Goal: Task Accomplishment & Management: Manage account settings

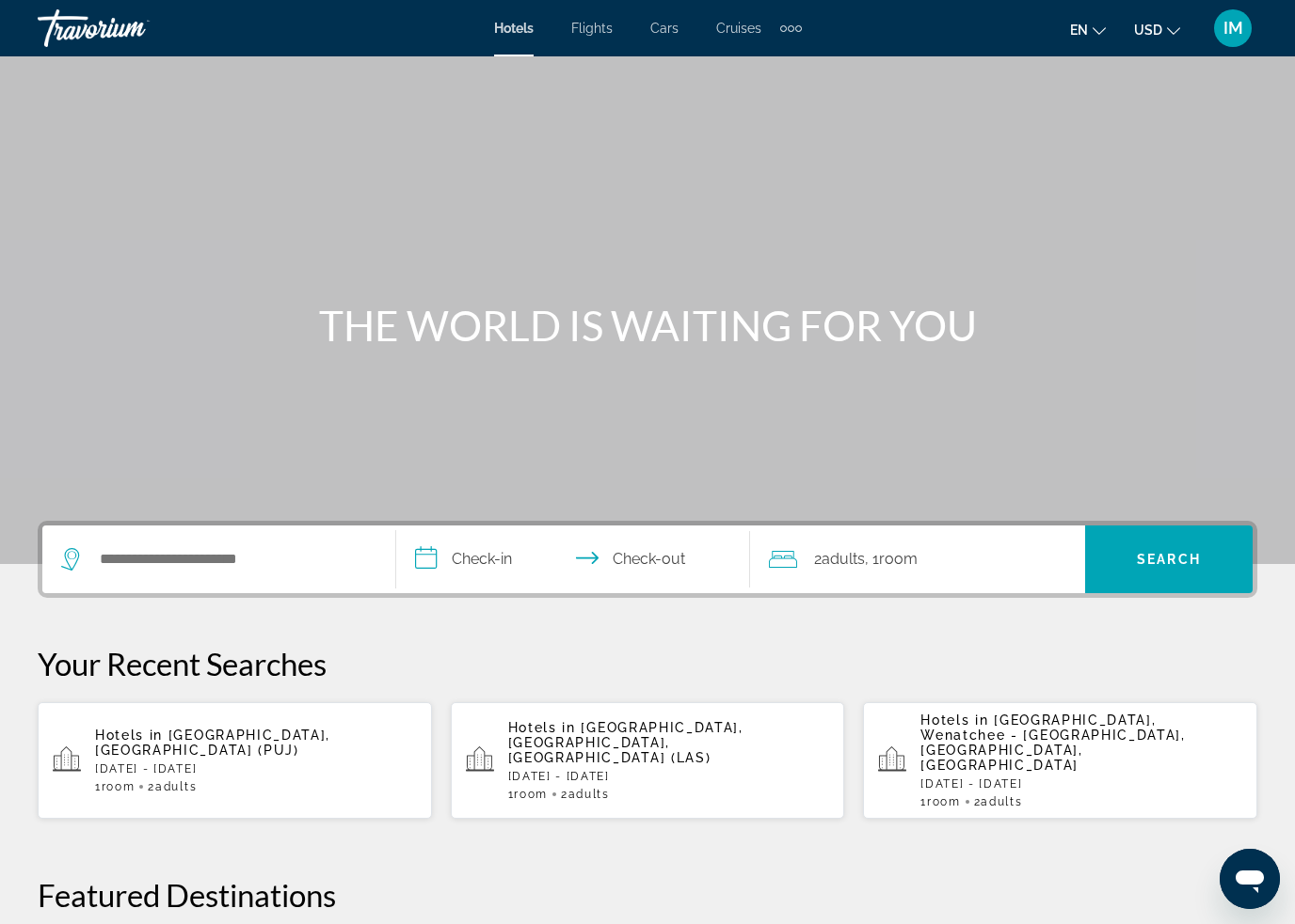
click at [1227, 26] on span "IM" at bounding box center [1233, 27] width 20 height 19
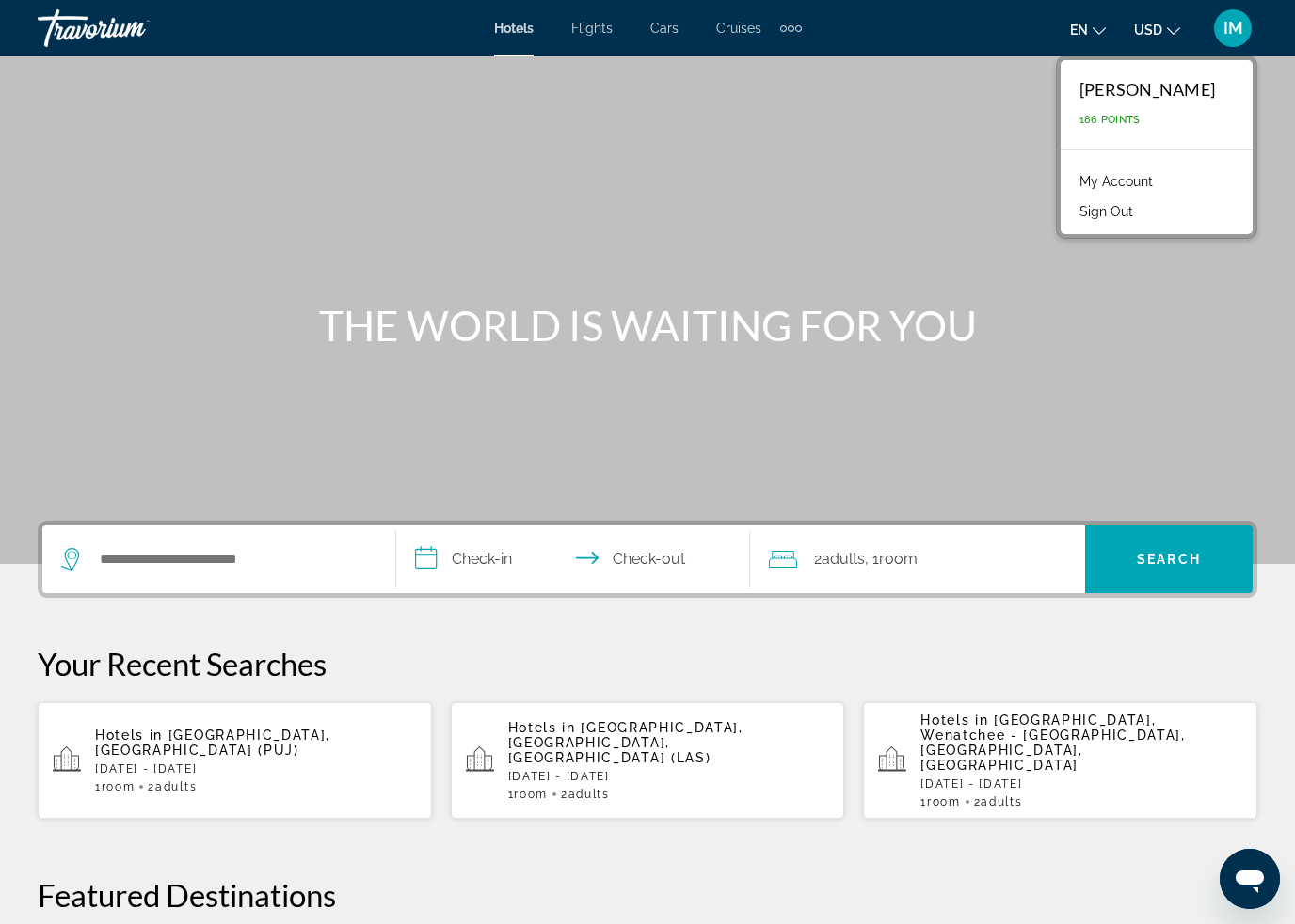
click at [1162, 184] on link "My Account" at bounding box center [1116, 181] width 93 height 24
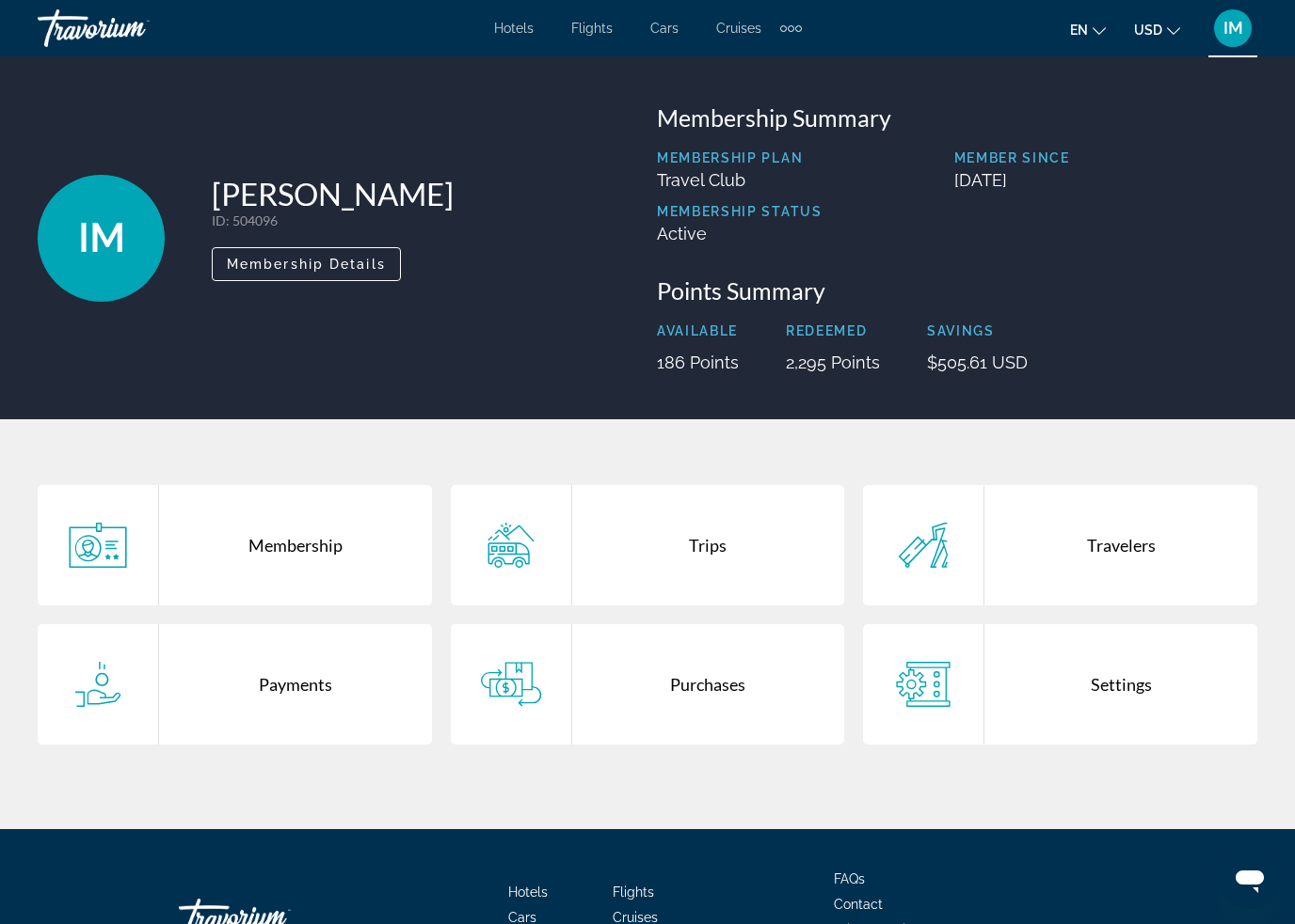
click at [1089, 547] on div "Travelers" at bounding box center [1120, 545] width 273 height 120
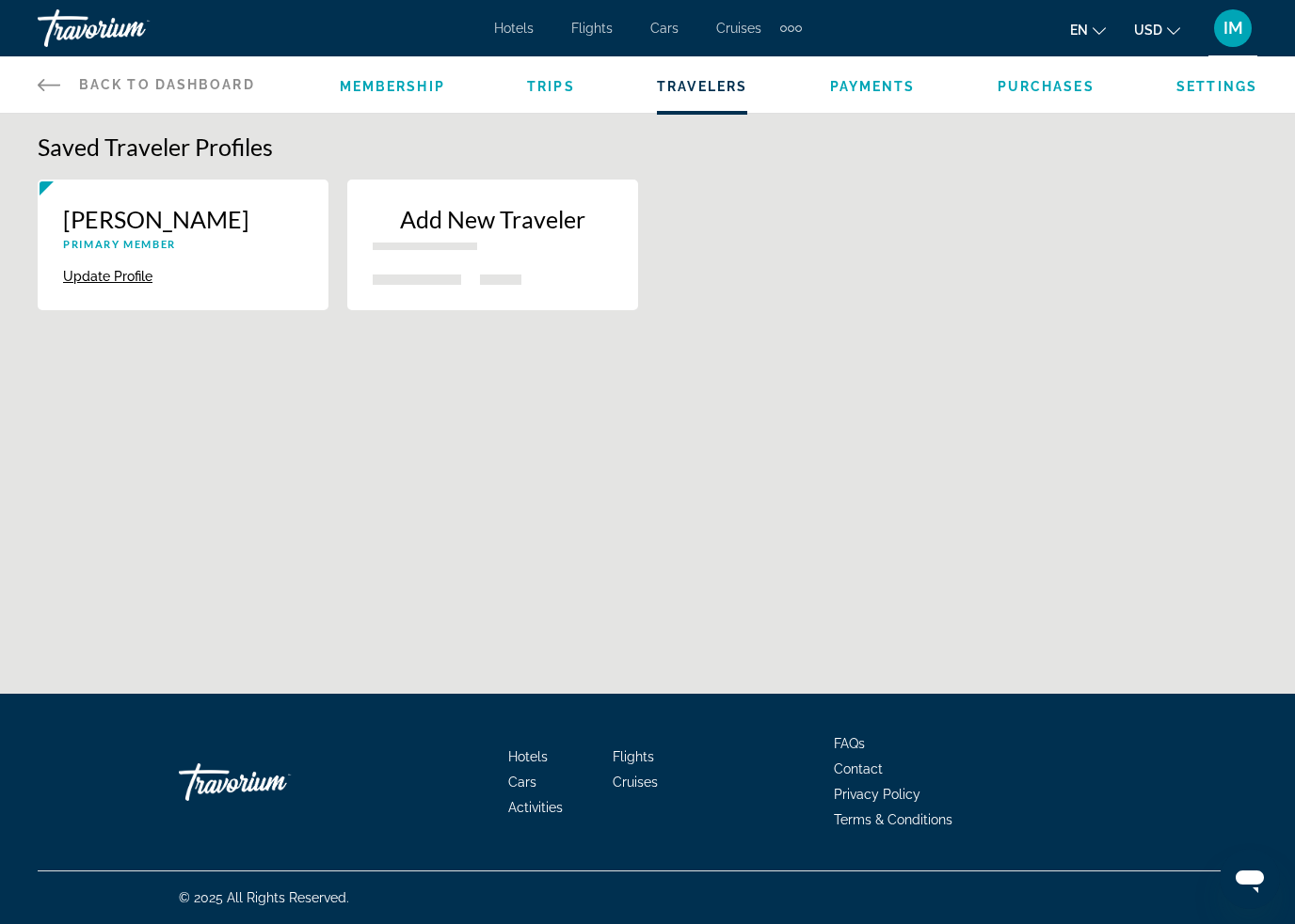
click at [559, 84] on span "Trips" at bounding box center [550, 86] width 48 height 15
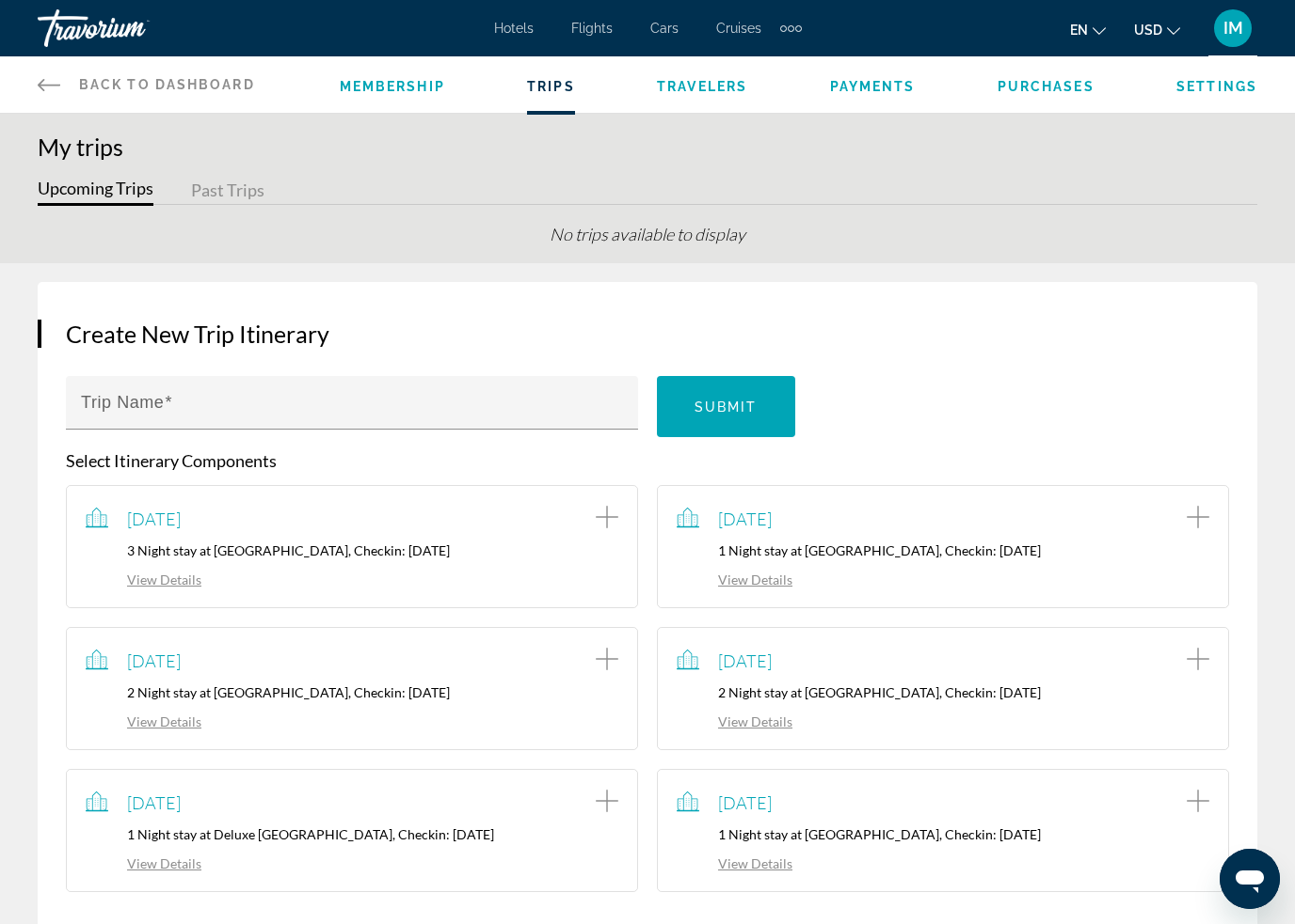
click at [614, 732] on div "[DATE] 2 Night stay at [GEOGRAPHIC_DATA], Checkin: [DATE] View Details" at bounding box center [352, 689] width 572 height 123
click at [1058, 85] on span "Purchases" at bounding box center [1045, 86] width 97 height 15
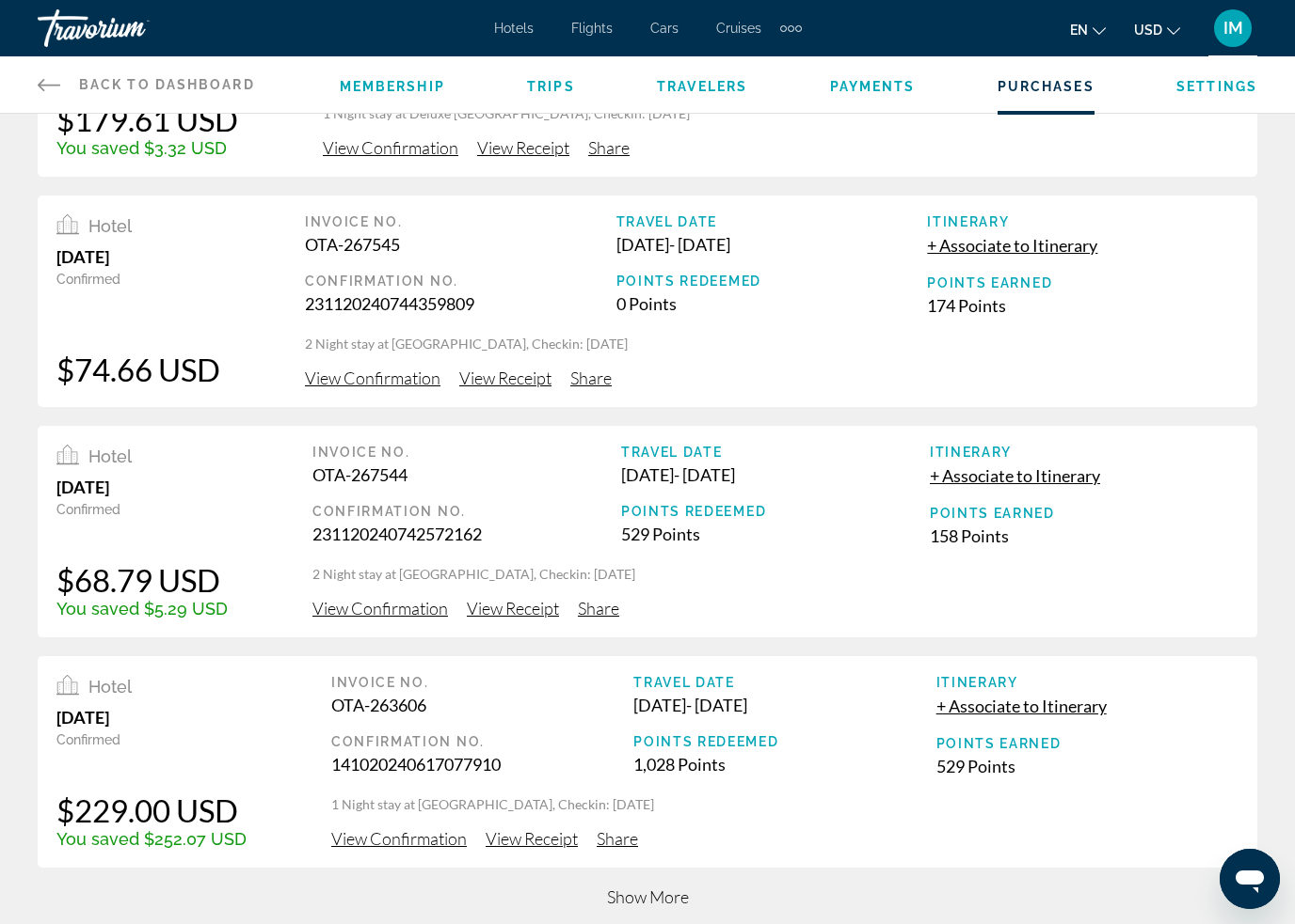
scroll to position [616, 0]
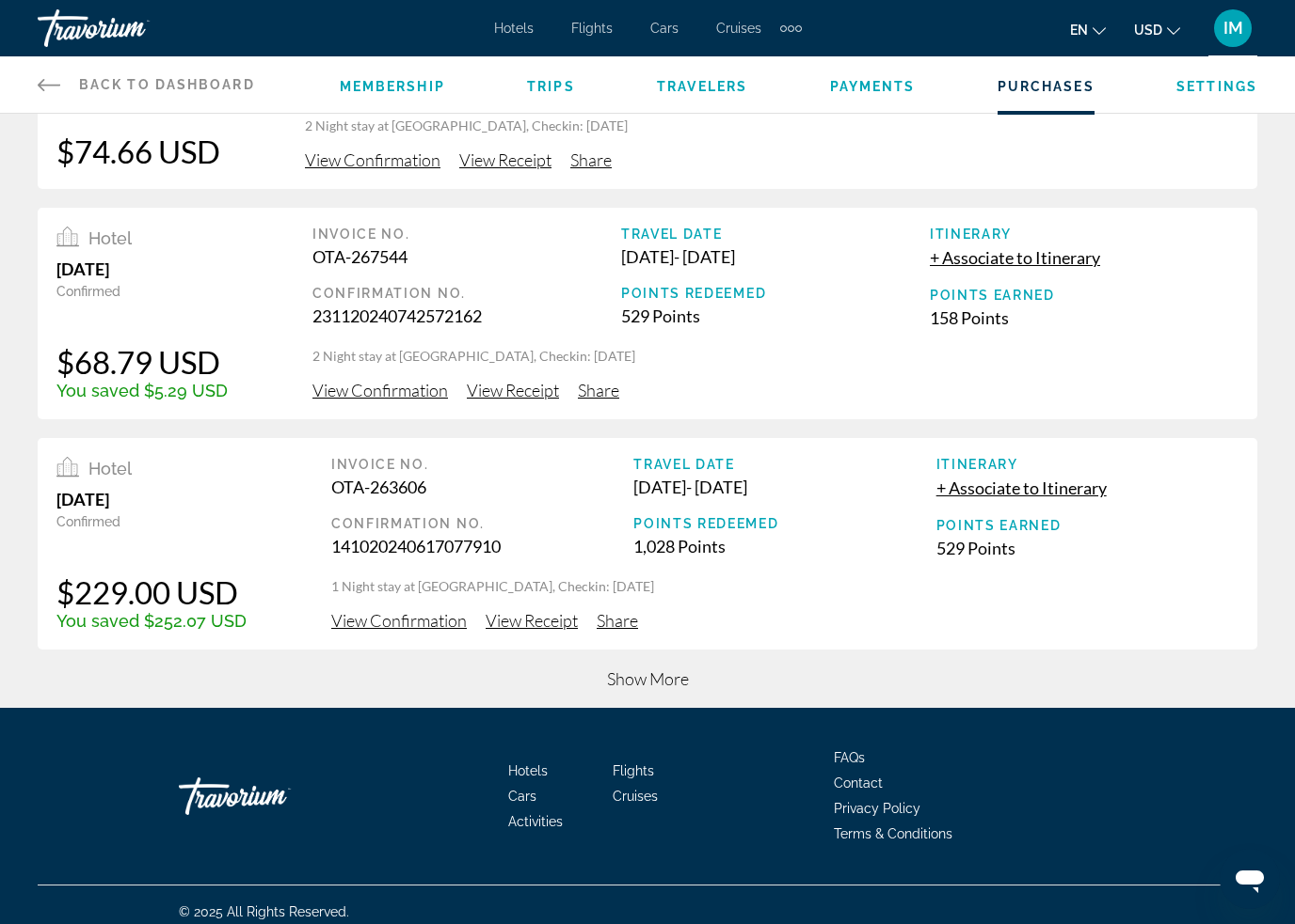
click at [657, 674] on span "Show More" at bounding box center [648, 678] width 82 height 20
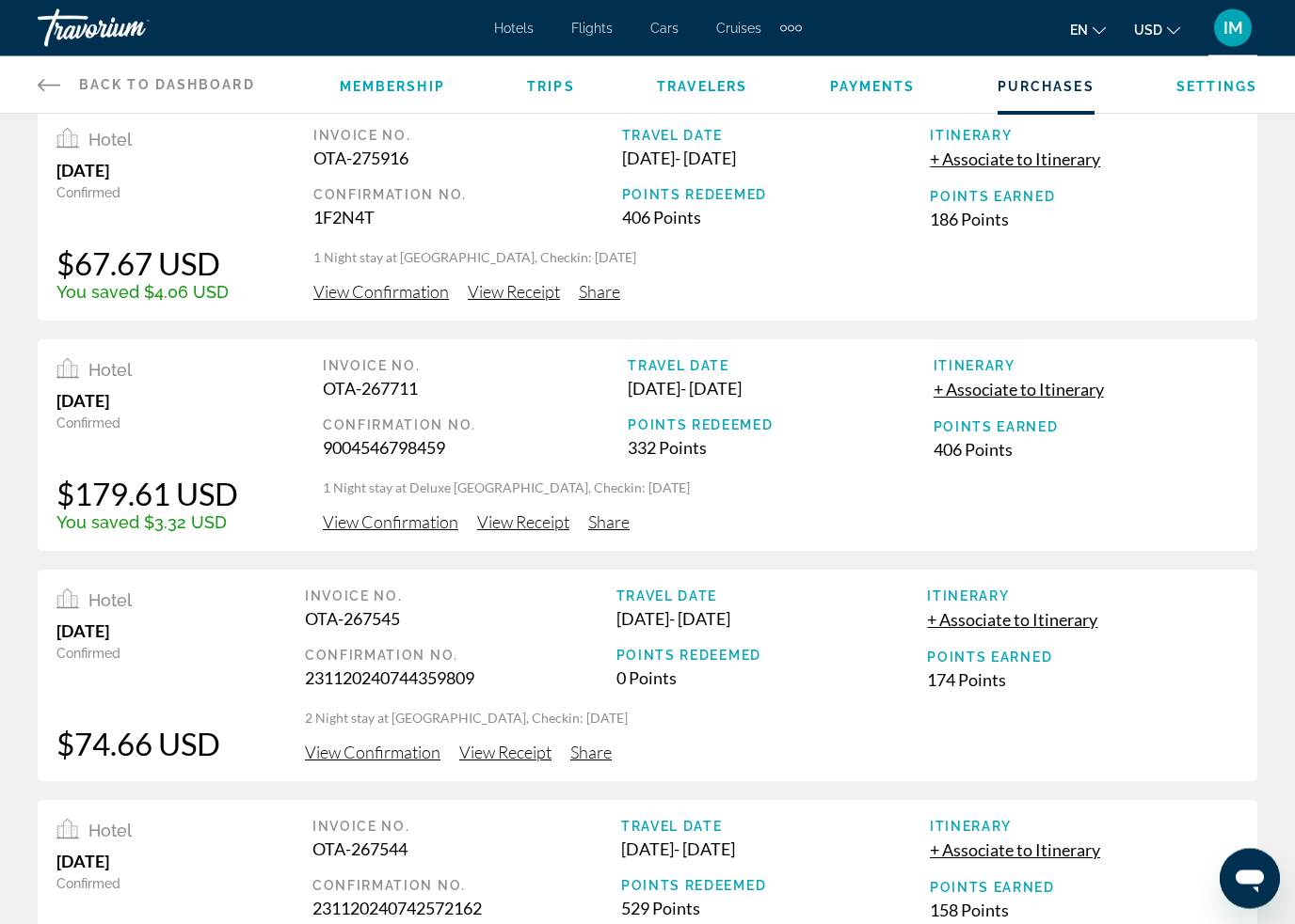
scroll to position [0, 0]
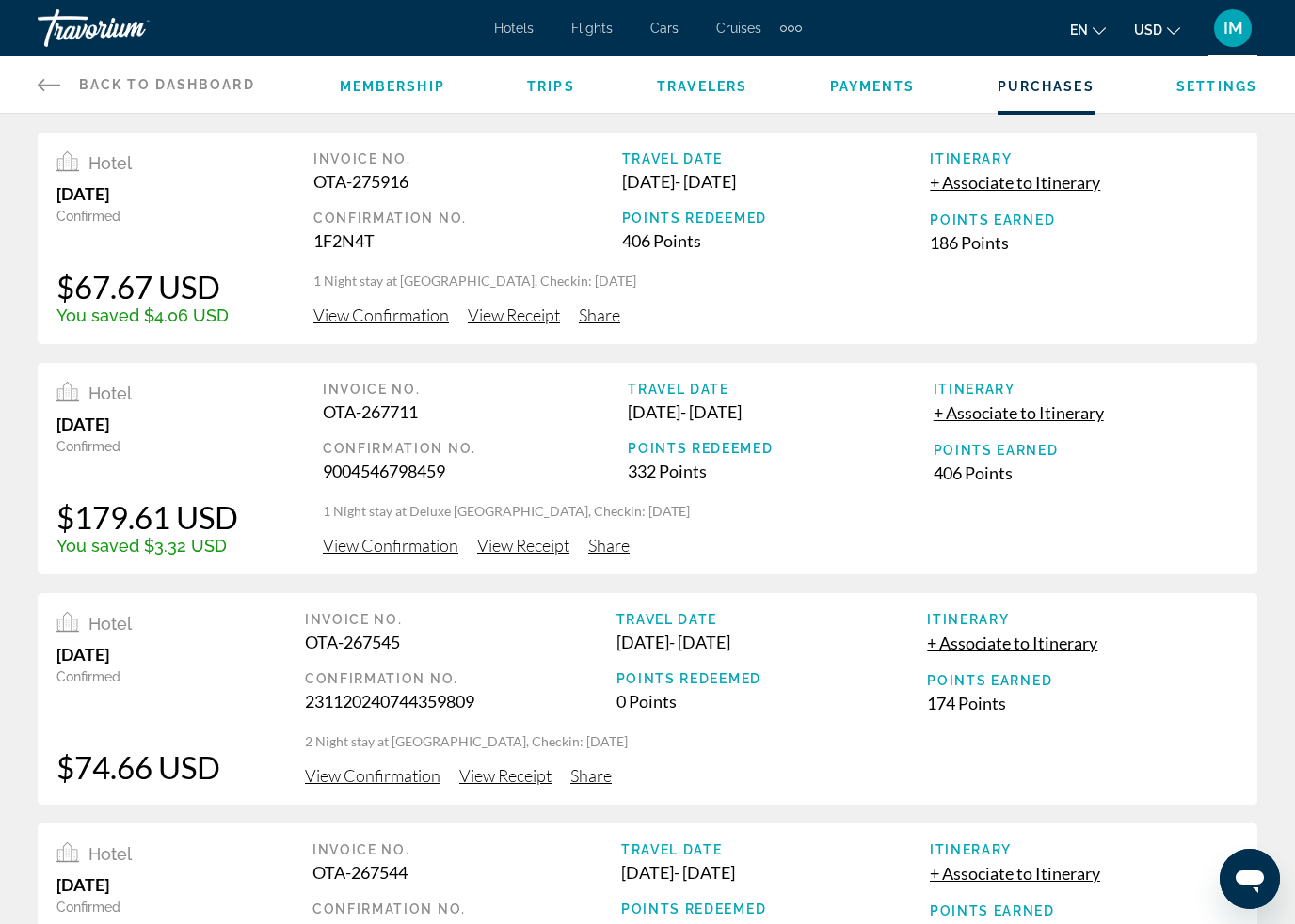
click at [567, 91] on span "Trips" at bounding box center [550, 86] width 48 height 15
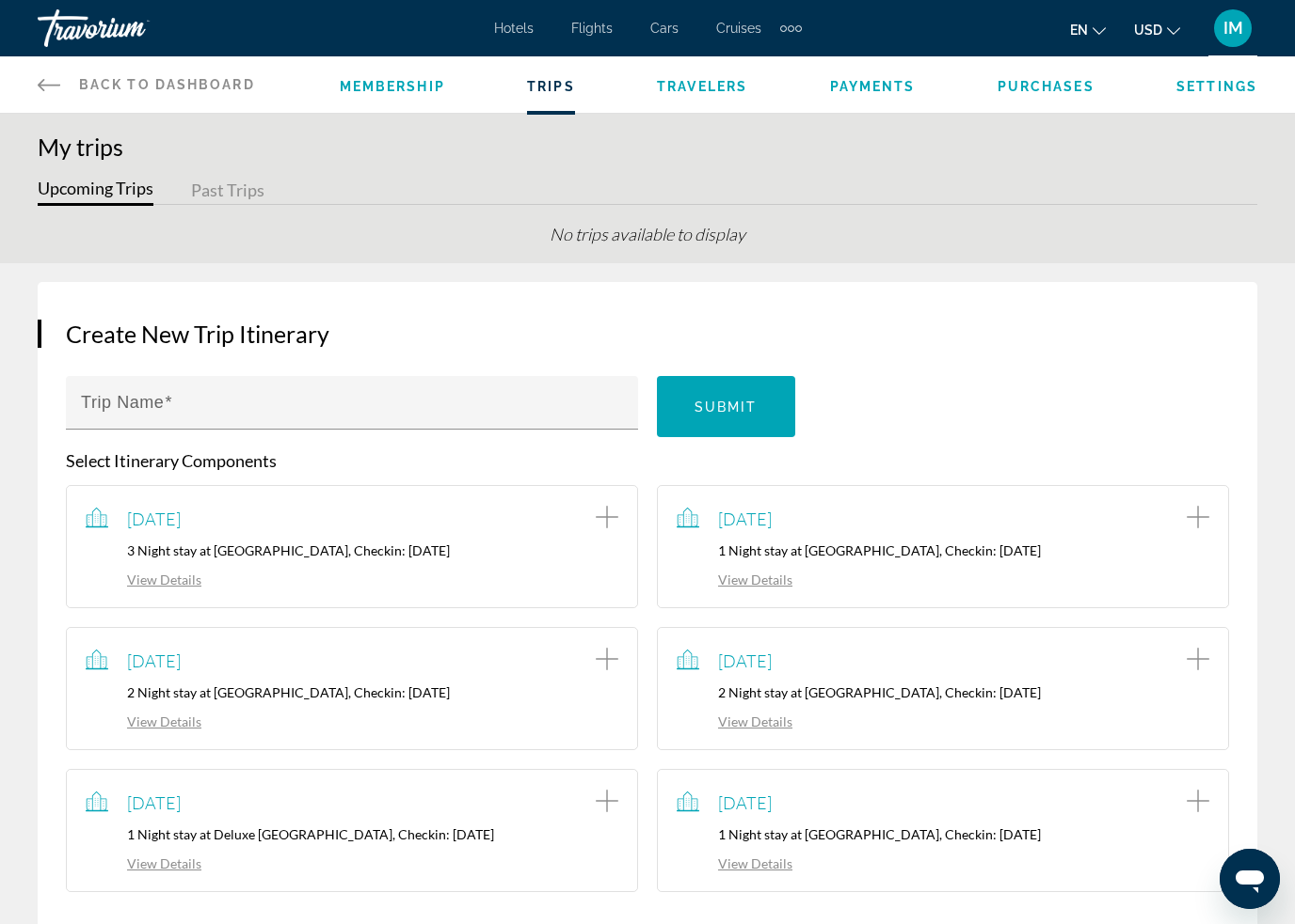
click at [723, 90] on span "Travelers" at bounding box center [701, 86] width 91 height 15
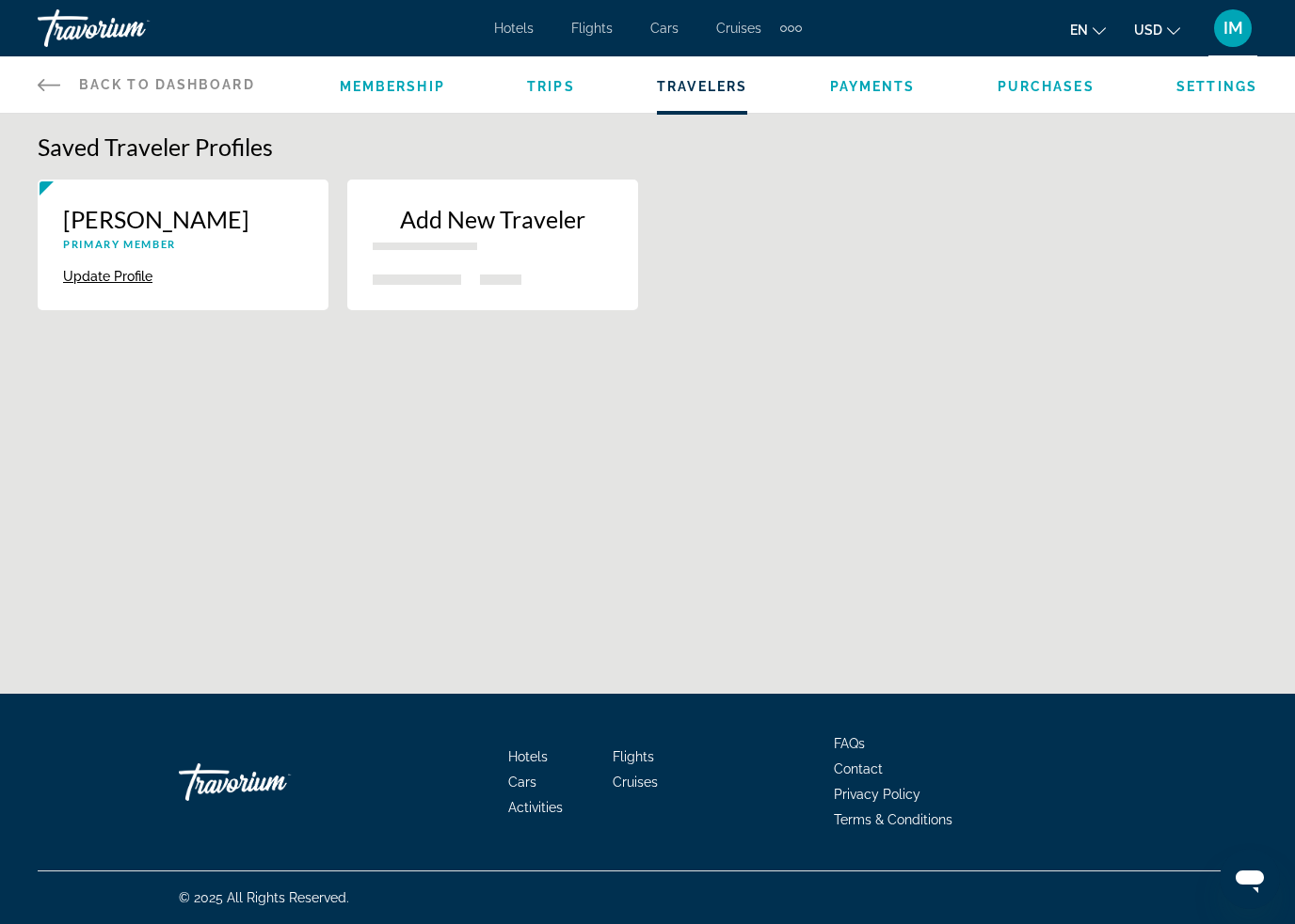
click at [889, 89] on span "Payments" at bounding box center [873, 86] width 86 height 15
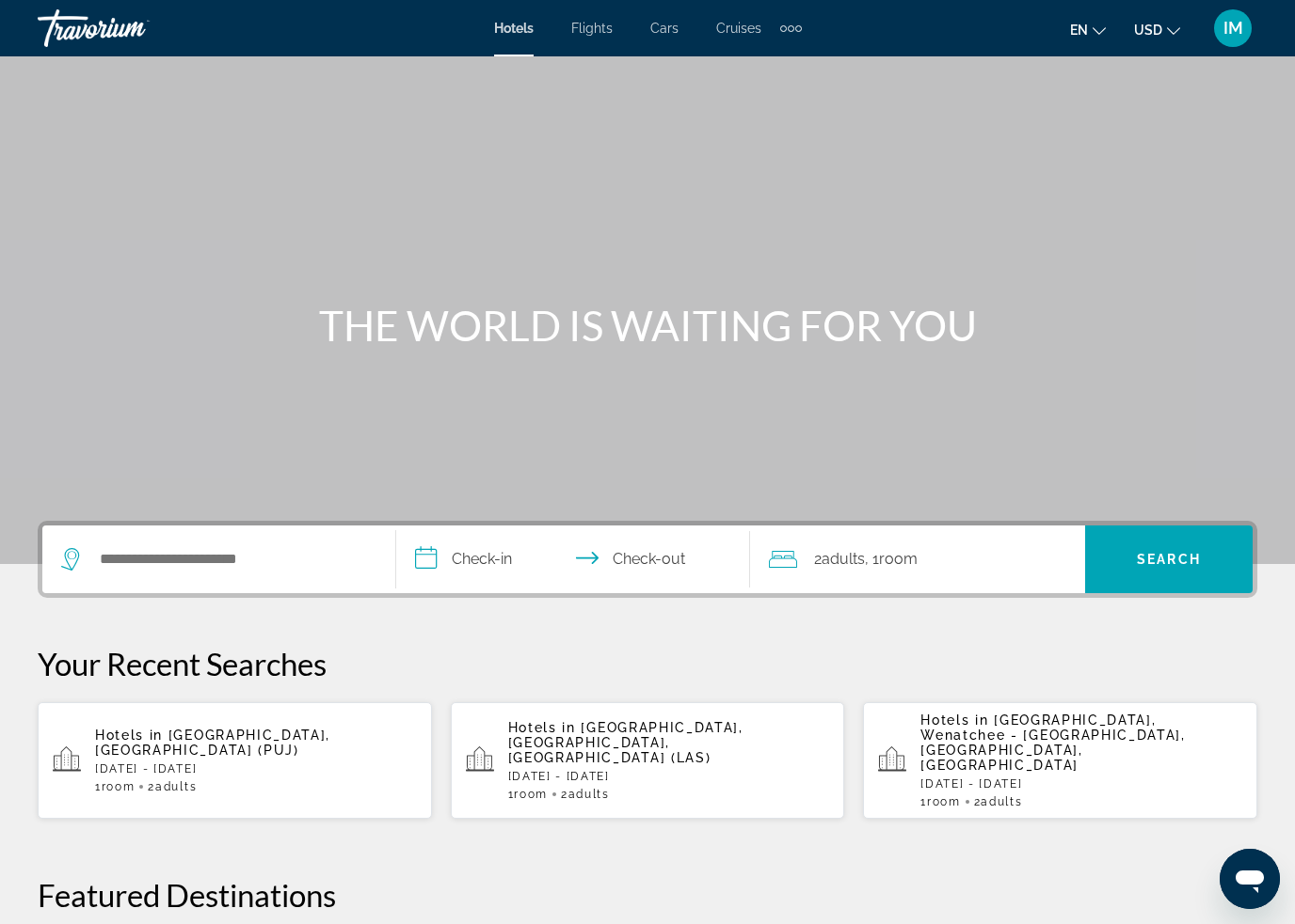
click at [607, 24] on span "Flights" at bounding box center [592, 27] width 41 height 15
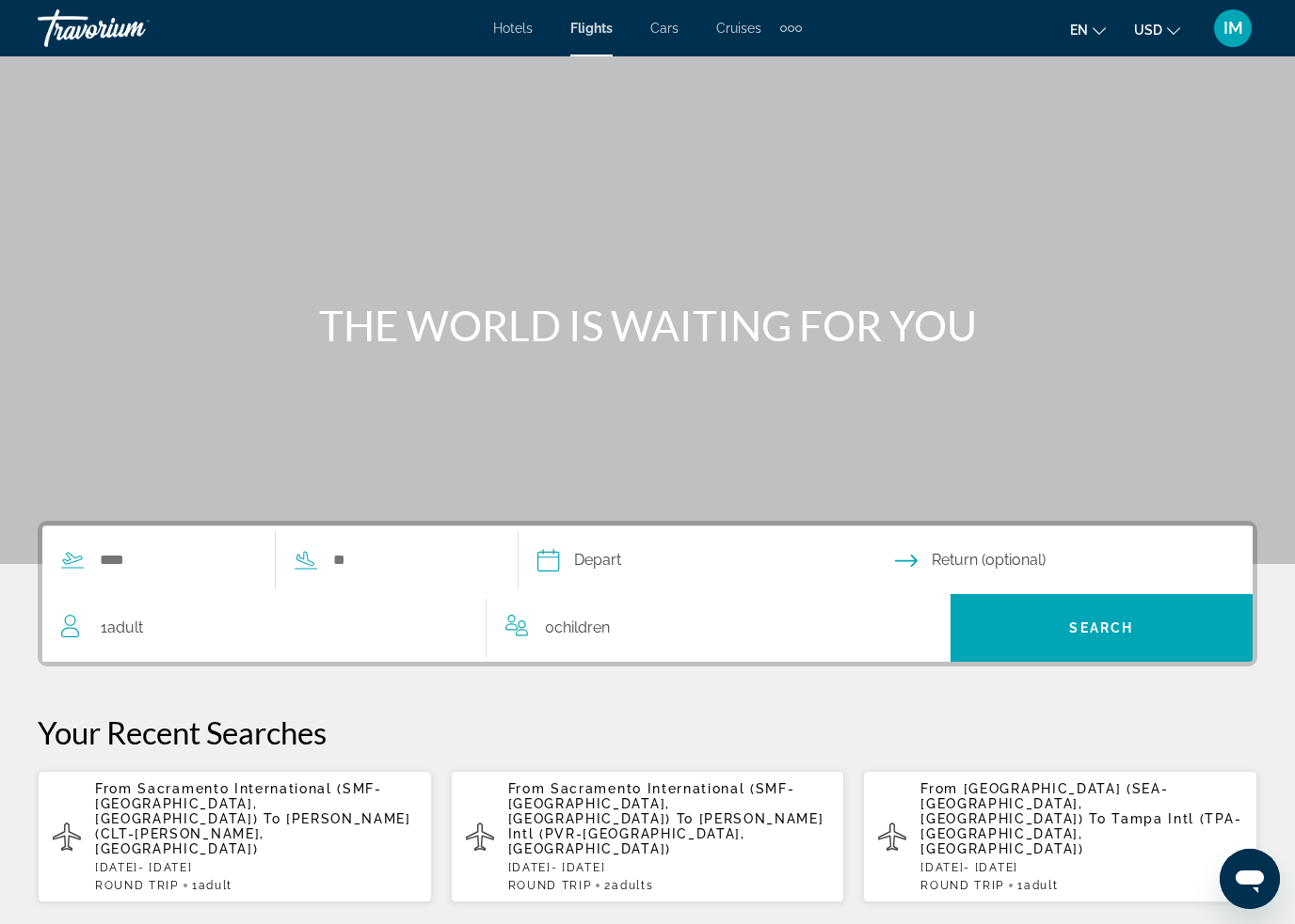
click at [1166, 29] on icon "Change currency" at bounding box center [1173, 31] width 14 height 14
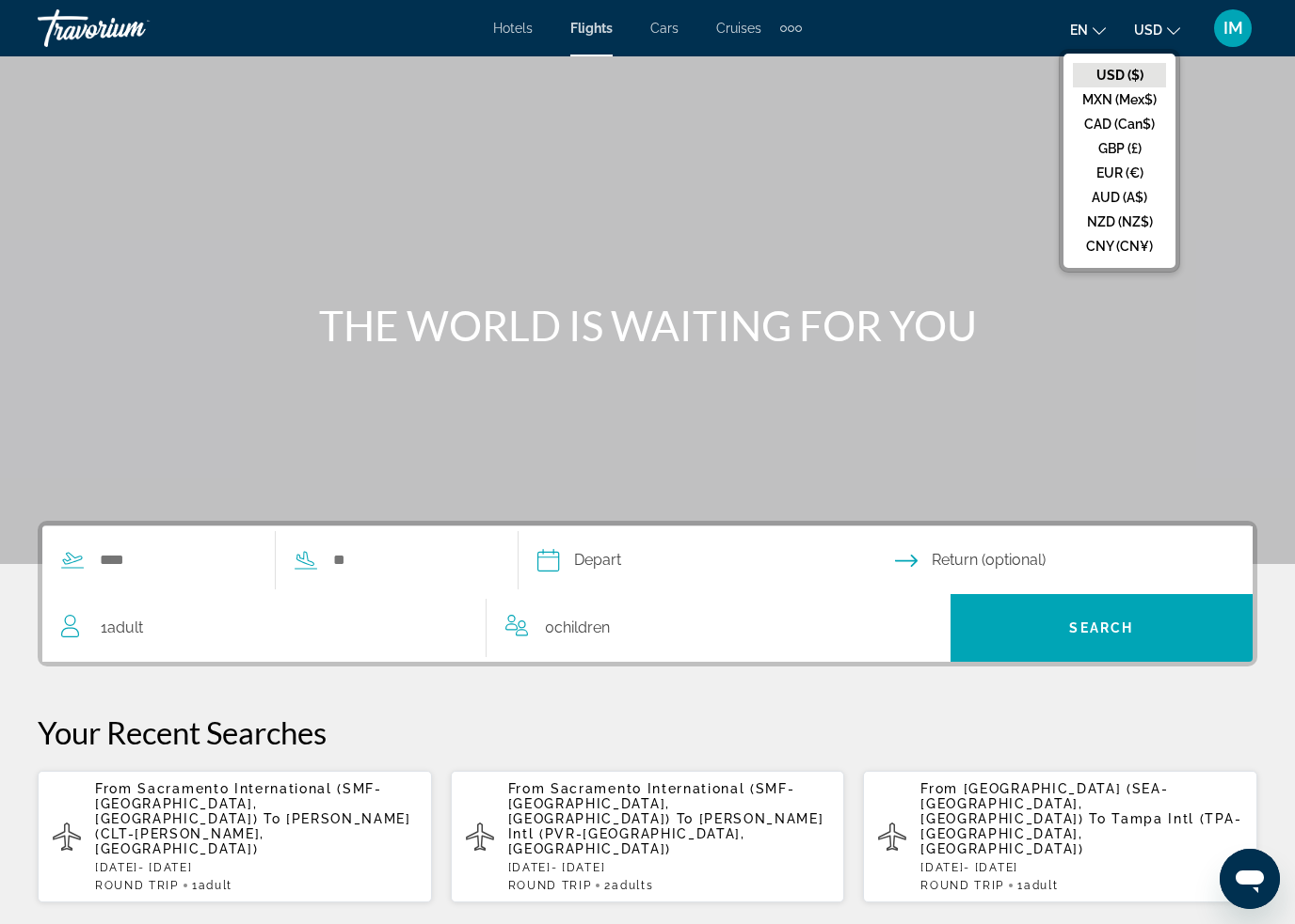
click at [1205, 139] on div "Main content" at bounding box center [648, 282] width 1295 height 564
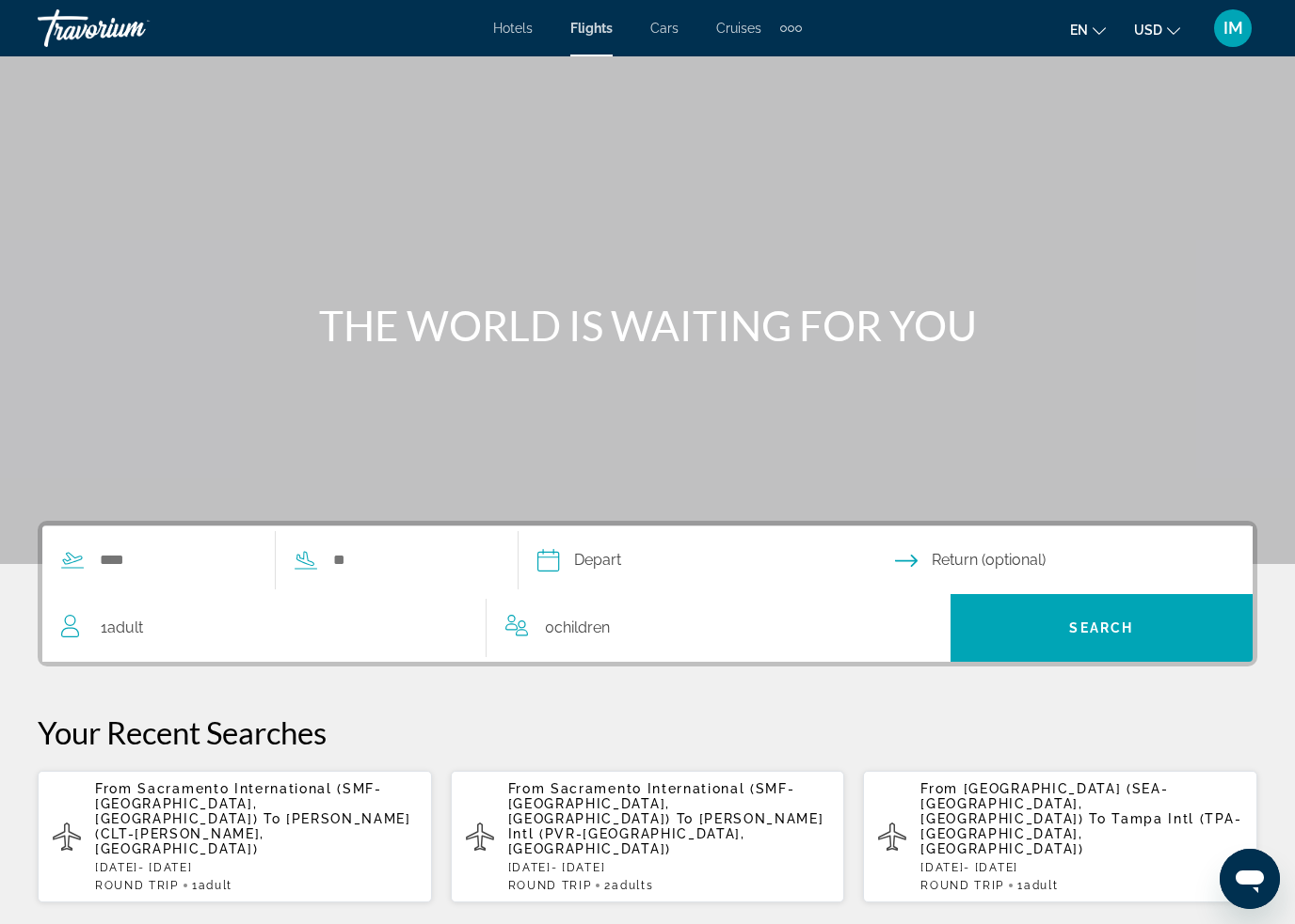
click at [1084, 30] on span "en" at bounding box center [1079, 29] width 18 height 15
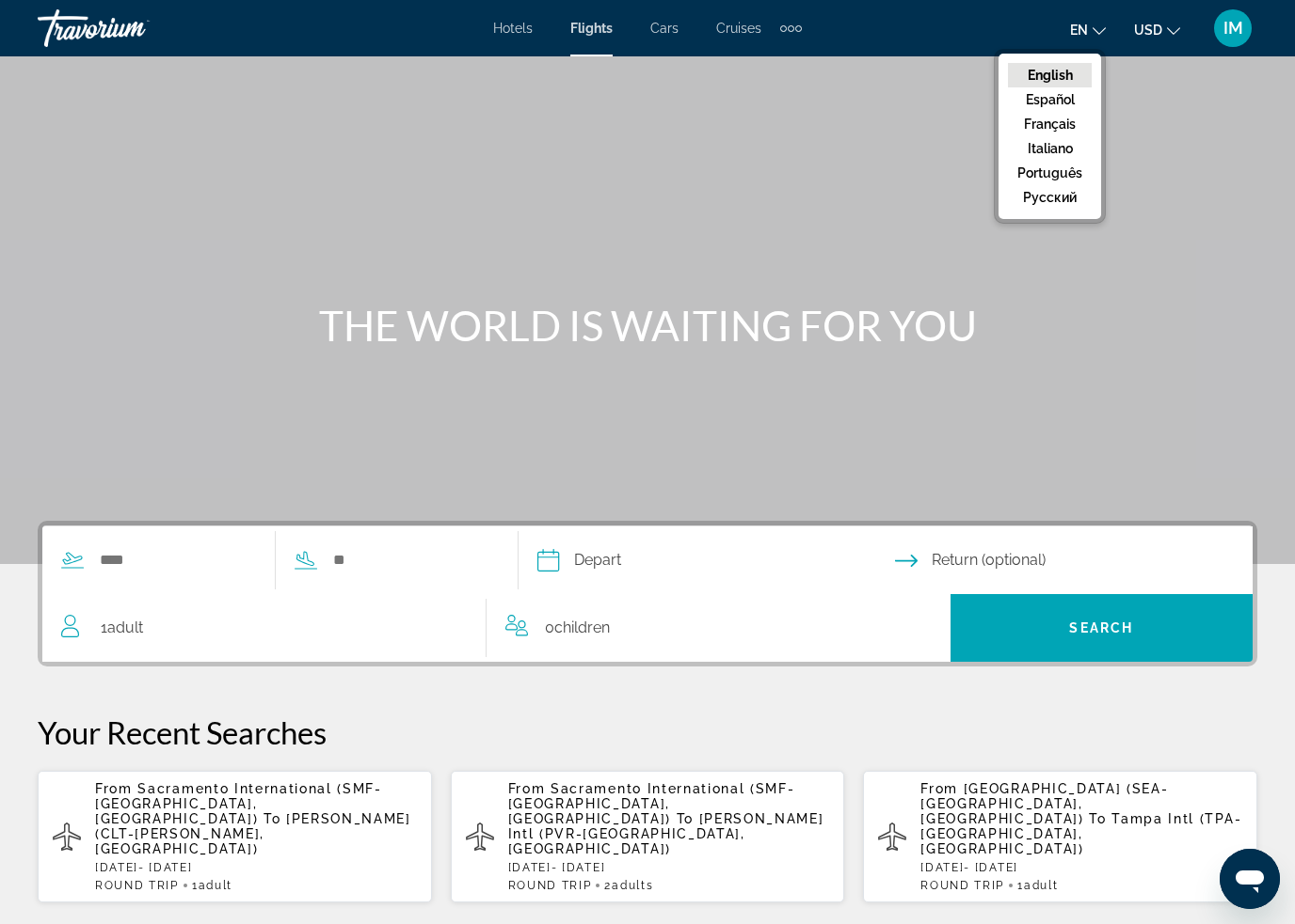
click at [1182, 153] on div "Main content" at bounding box center [648, 282] width 1295 height 564
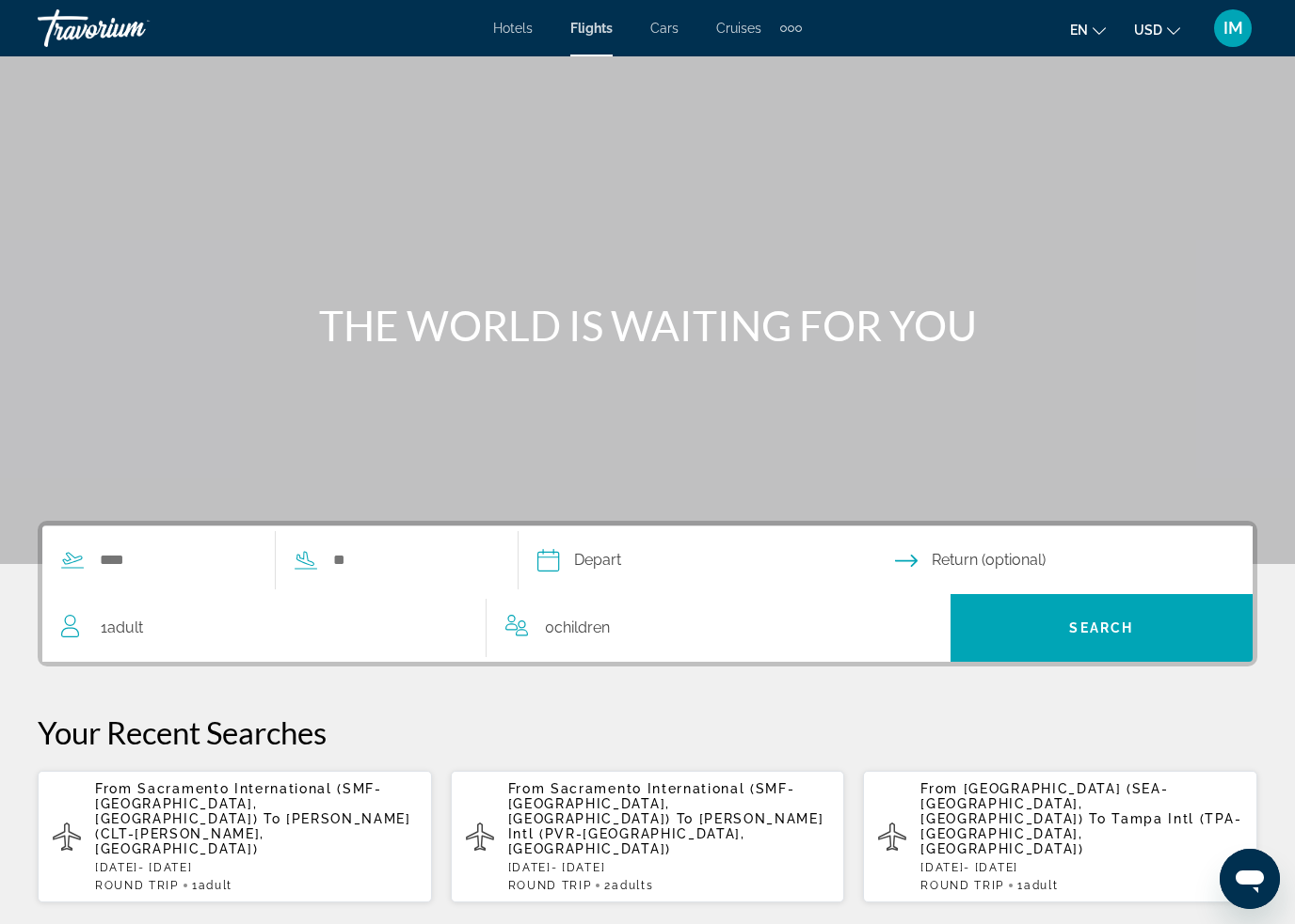
click at [1226, 34] on span "IM" at bounding box center [1233, 27] width 20 height 19
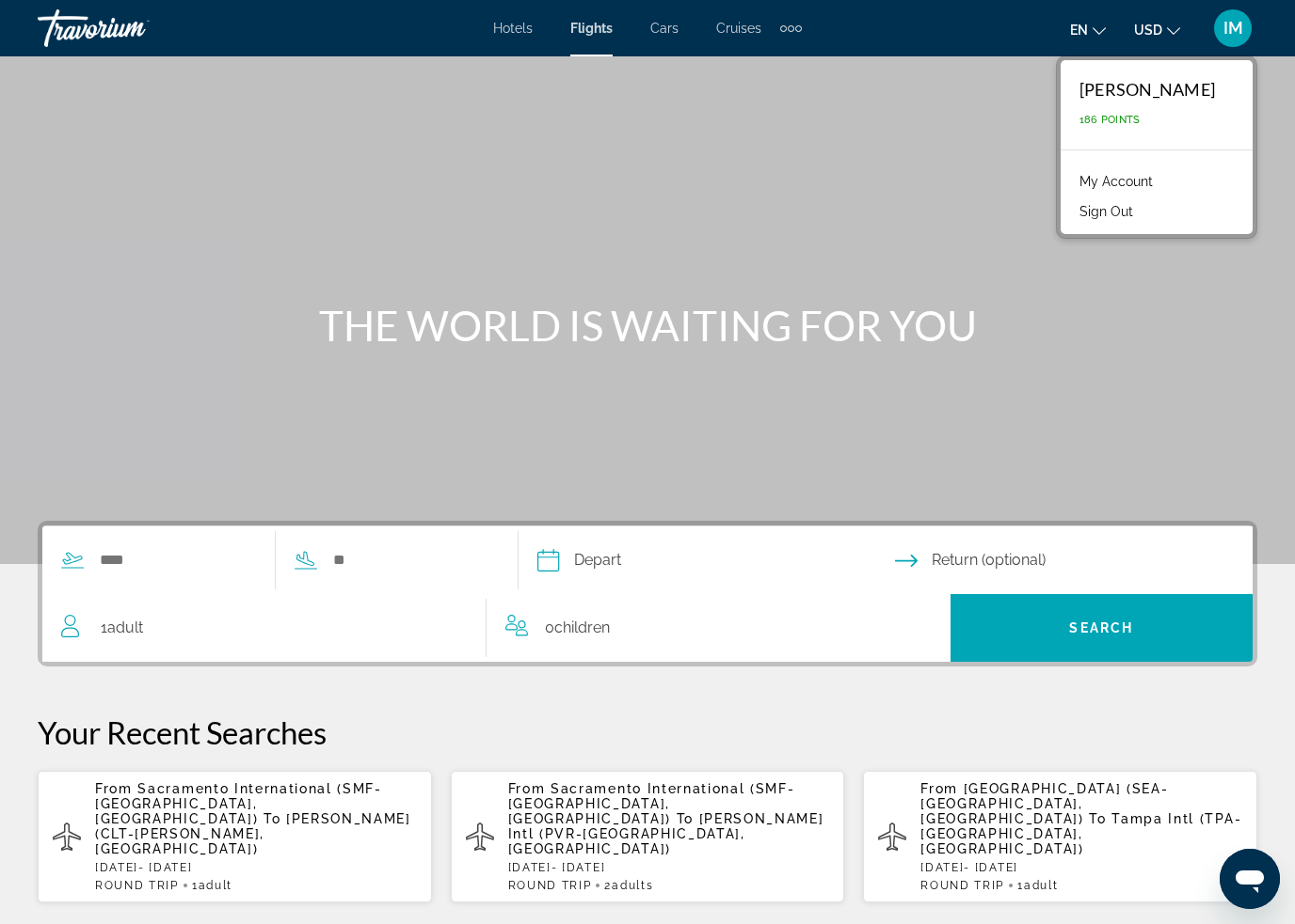
click at [1199, 118] on p "186 Points" at bounding box center [1147, 120] width 136 height 13
click at [1162, 177] on link "My Account" at bounding box center [1116, 181] width 93 height 24
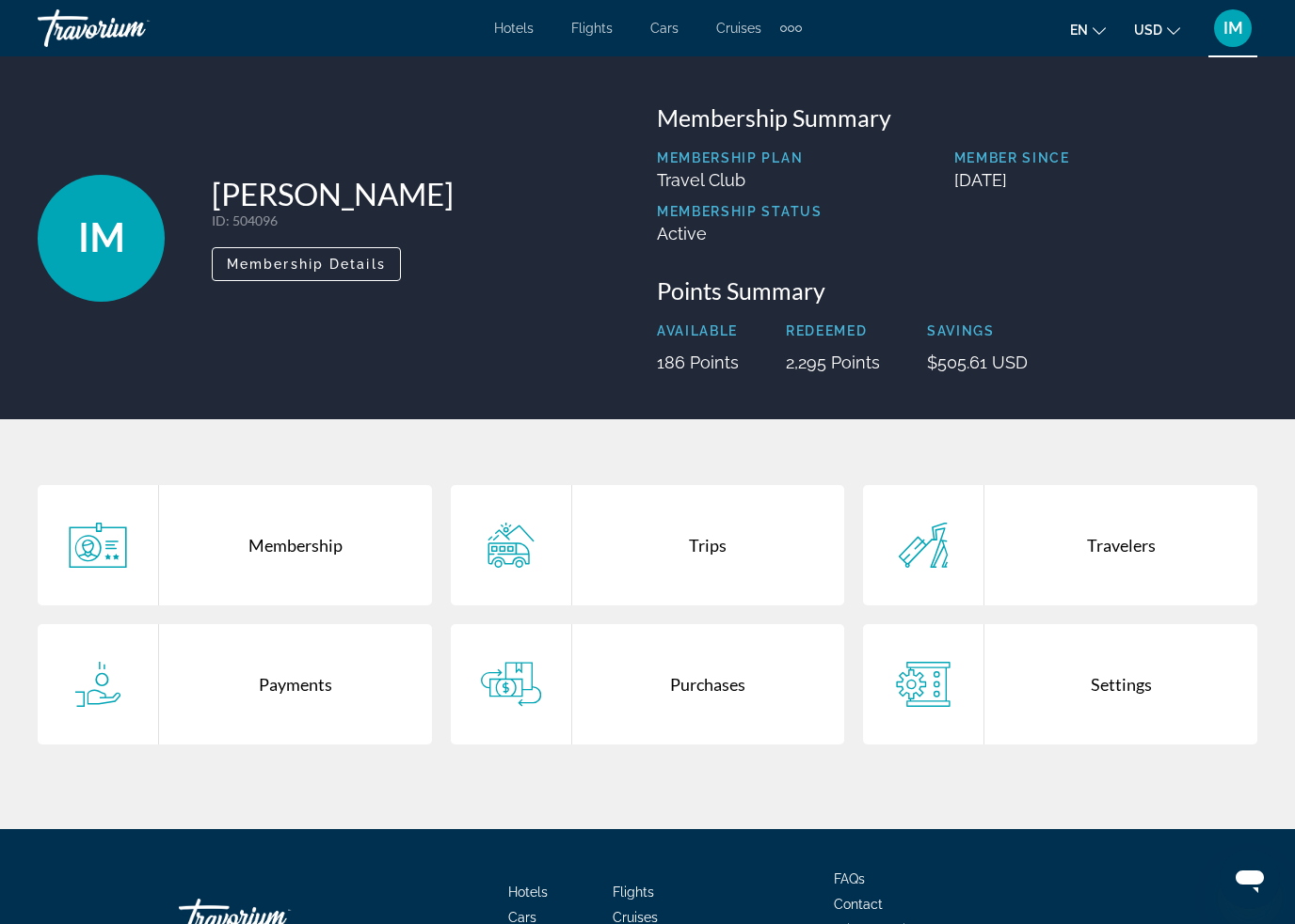
click at [706, 361] on p "186 Points" at bounding box center [697, 363] width 82 height 19
click at [726, 677] on div "Purchases" at bounding box center [709, 684] width 273 height 120
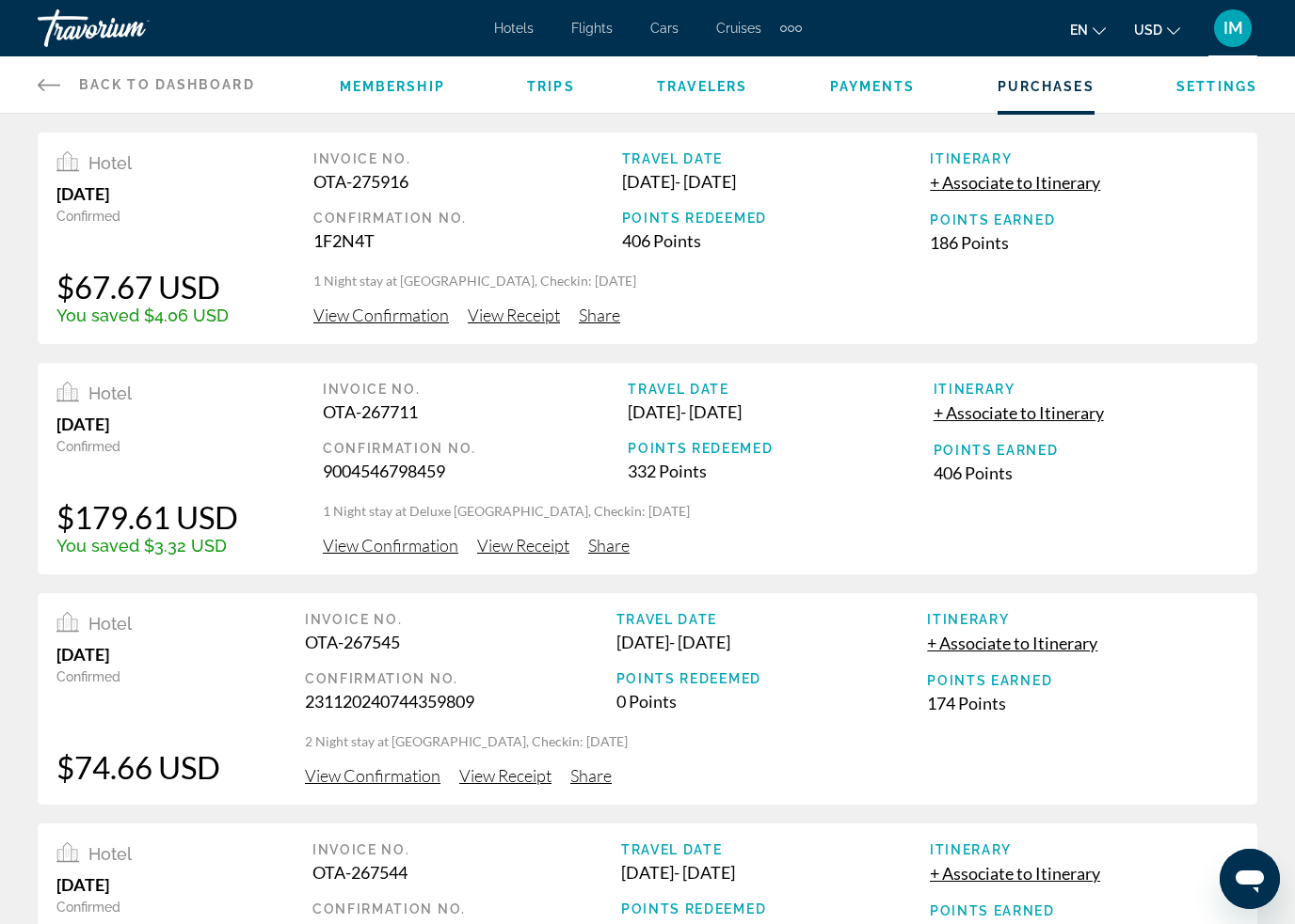
click at [52, 81] on icon "Main content" at bounding box center [49, 84] width 22 height 22
